Goal: Find contact information: Find contact information

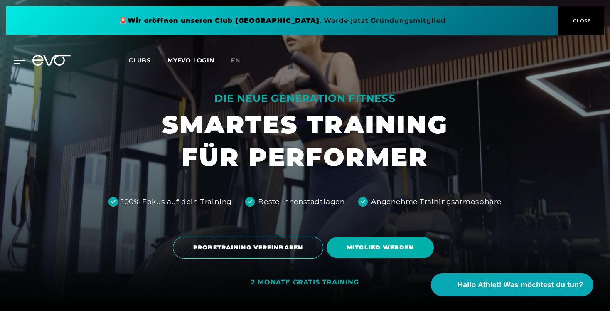
click at [14, 61] on icon at bounding box center [19, 59] width 12 height 7
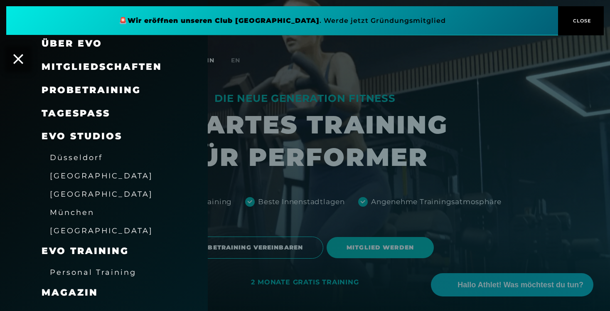
scroll to position [34, 0]
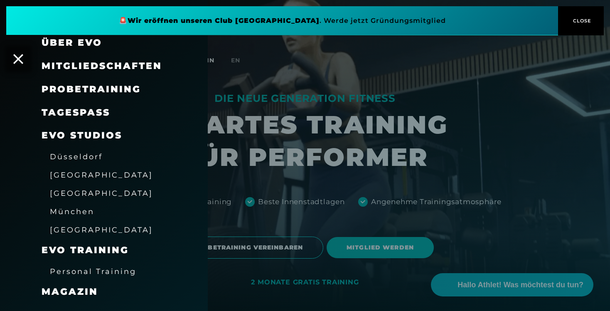
click at [70, 210] on span "München" at bounding box center [72, 211] width 44 height 9
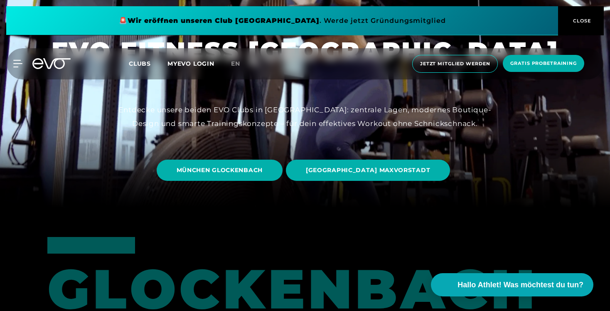
scroll to position [105, 0]
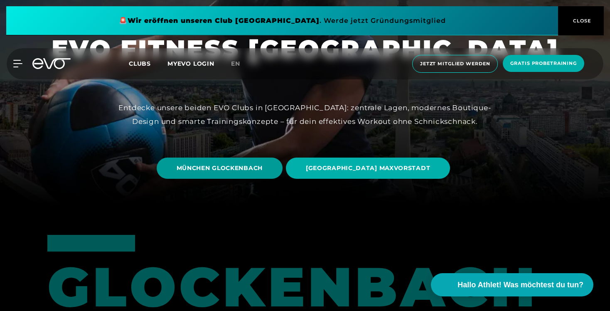
click at [262, 166] on span "MÜNCHEN GLOCKENBACH" at bounding box center [219, 168] width 86 height 9
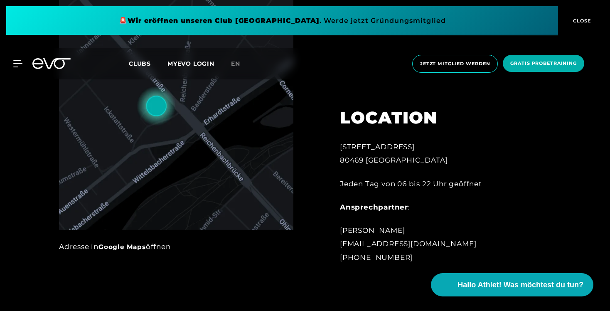
scroll to position [446, 0]
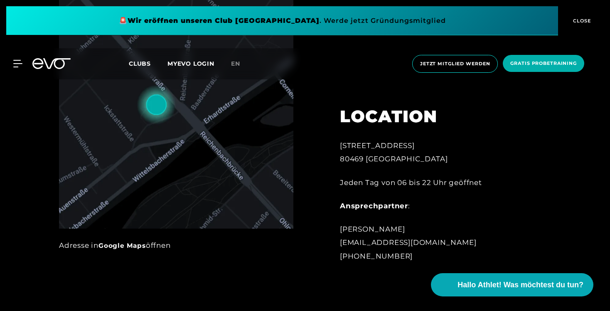
drag, startPoint x: 340, startPoint y: 256, endPoint x: 430, endPoint y: 250, distance: 90.3
click at [430, 250] on div "[PERSON_NAME] [EMAIL_ADDRESS][DOMAIN_NAME] [PHONE_NUMBER]" at bounding box center [431, 242] width 183 height 40
copy div "[PHONE_NUMBER]"
